Goal: Task Accomplishment & Management: Manage account settings

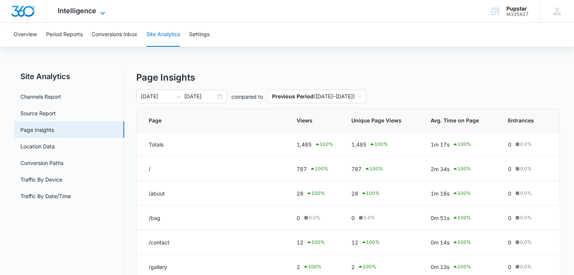
click at [101, 11] on icon at bounding box center [102, 13] width 9 height 9
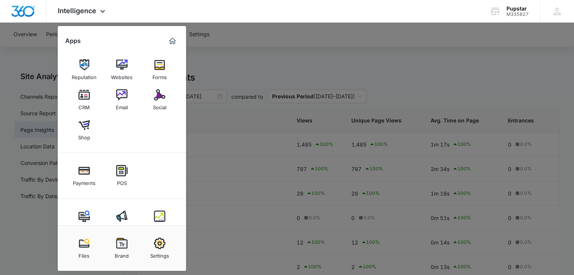
click at [241, 51] on div at bounding box center [287, 137] width 574 height 275
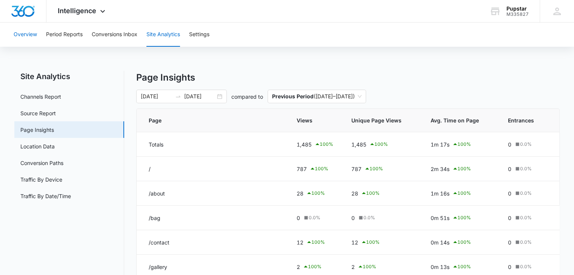
click at [21, 32] on button "Overview" at bounding box center [25, 35] width 23 height 24
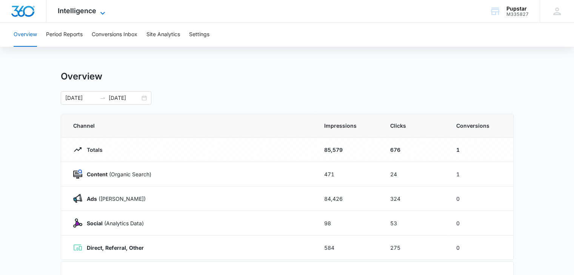
click at [100, 9] on icon at bounding box center [102, 13] width 9 height 9
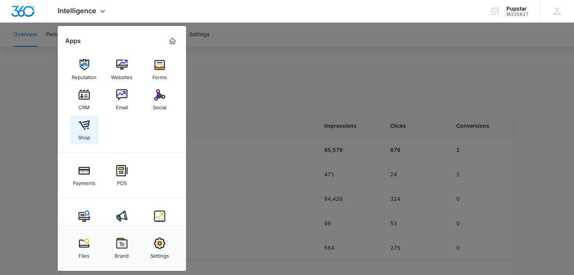
click at [82, 134] on div "Shop" at bounding box center [84, 136] width 12 height 10
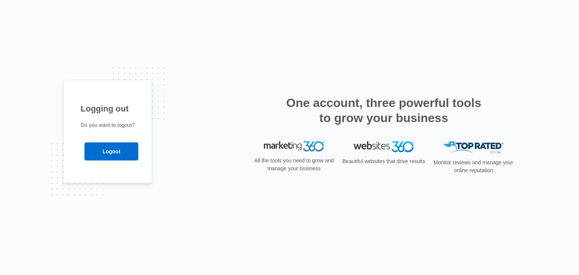
click at [117, 138] on div "Logout" at bounding box center [108, 148] width 54 height 26
click at [116, 148] on input "Logout" at bounding box center [112, 152] width 54 height 18
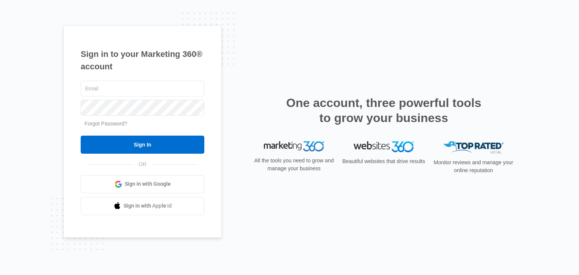
click at [141, 192] on link "Sign in with Google" at bounding box center [143, 184] width 124 height 18
